Goal: Find specific page/section: Find specific page/section

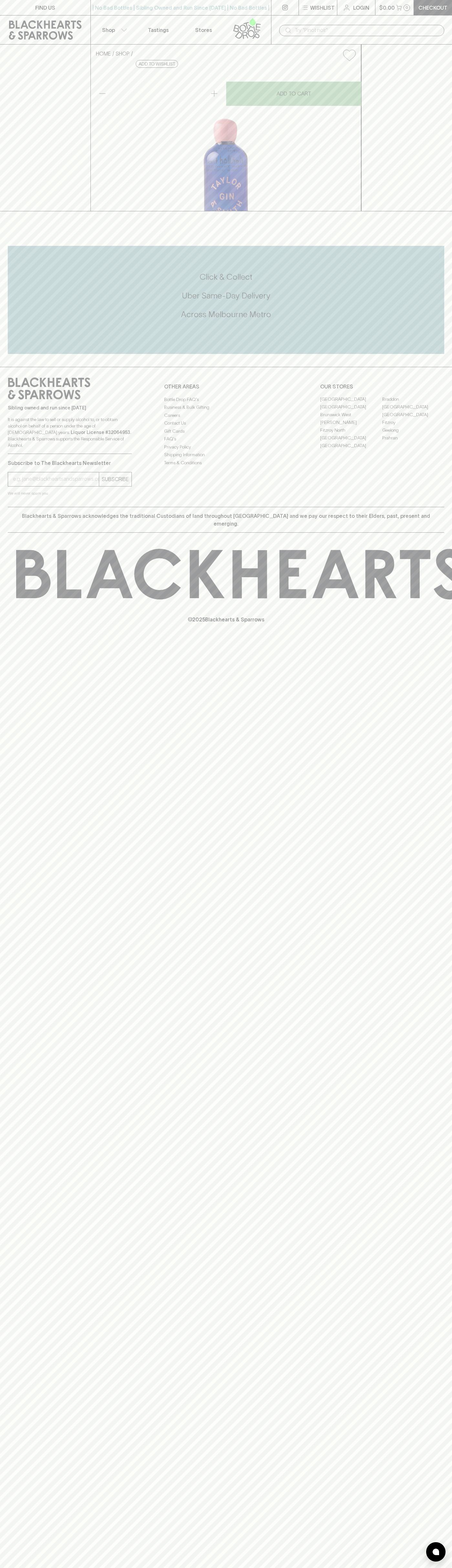
click at [292, 31] on icon at bounding box center [288, 30] width 8 height 8
click at [437, 1050] on div "FIND US | No Bad Bottles | Sibling Owned and Run Since 2006 | No Bad Bottles | …" at bounding box center [226, 784] width 452 height 1568
click at [269, 1567] on html "FIND US | No Bad Bottles | Sibling Owned and Run Since 2006 | No Bad Bottles | …" at bounding box center [226, 784] width 452 height 1568
click at [14, 1094] on div "FIND US | No Bad Bottles | Sibling Owned and Run Since 2006 | No Bad Bottles | …" at bounding box center [226, 784] width 452 height 1568
